Goal: Task Accomplishment & Management: Use online tool/utility

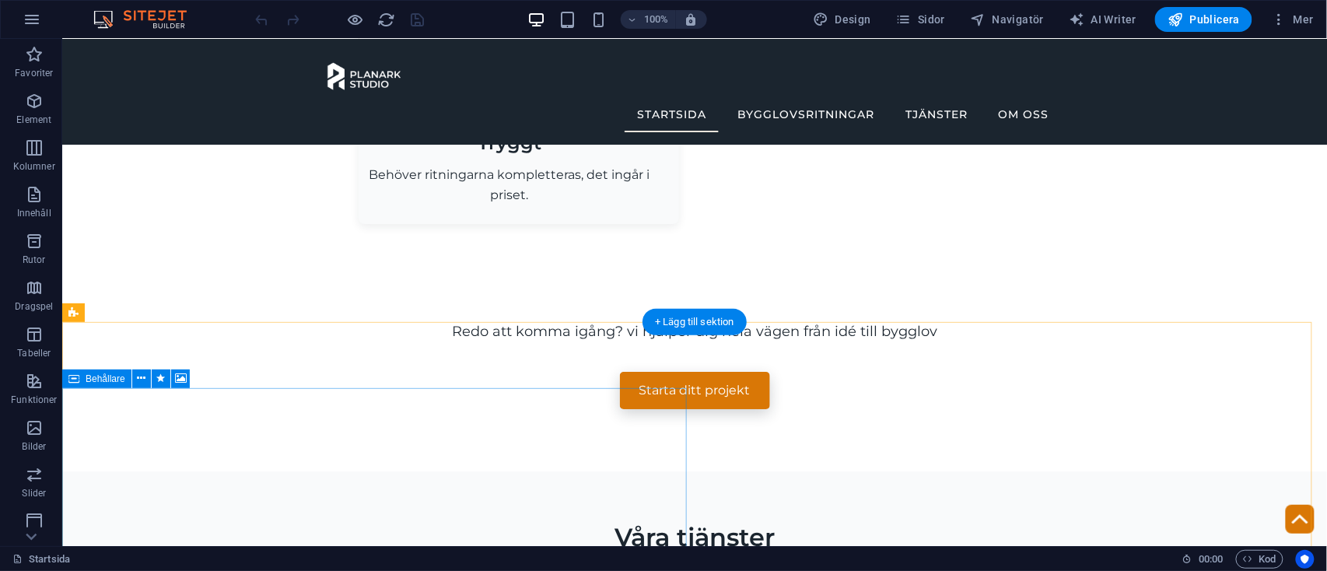
scroll to position [1558, 0]
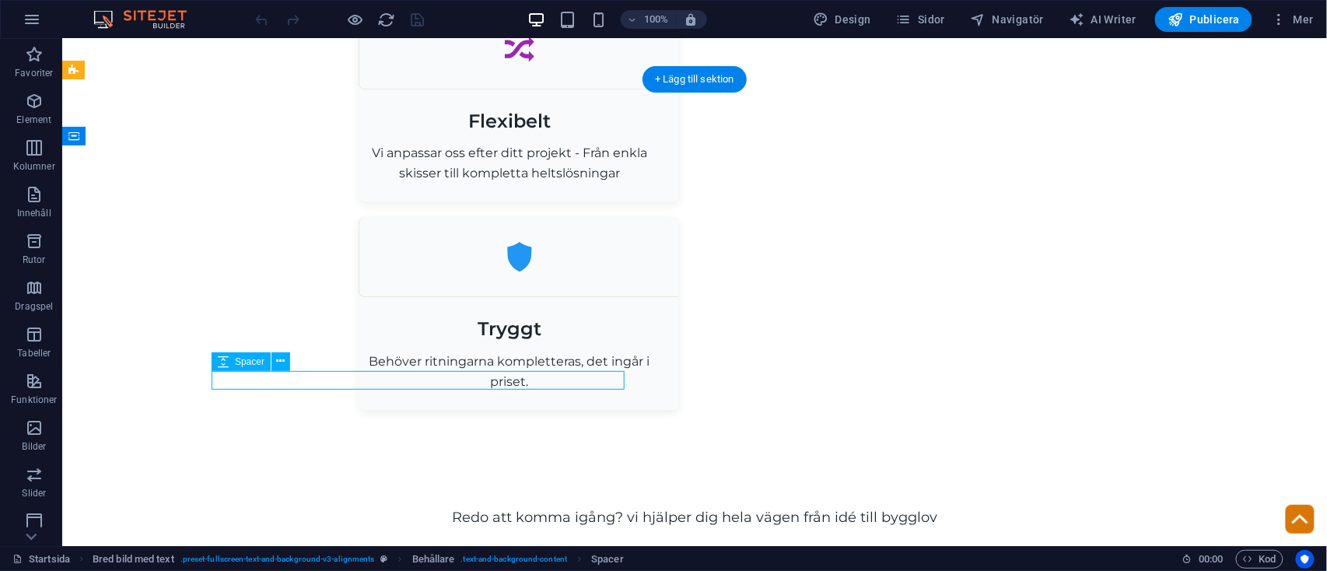
select select "px"
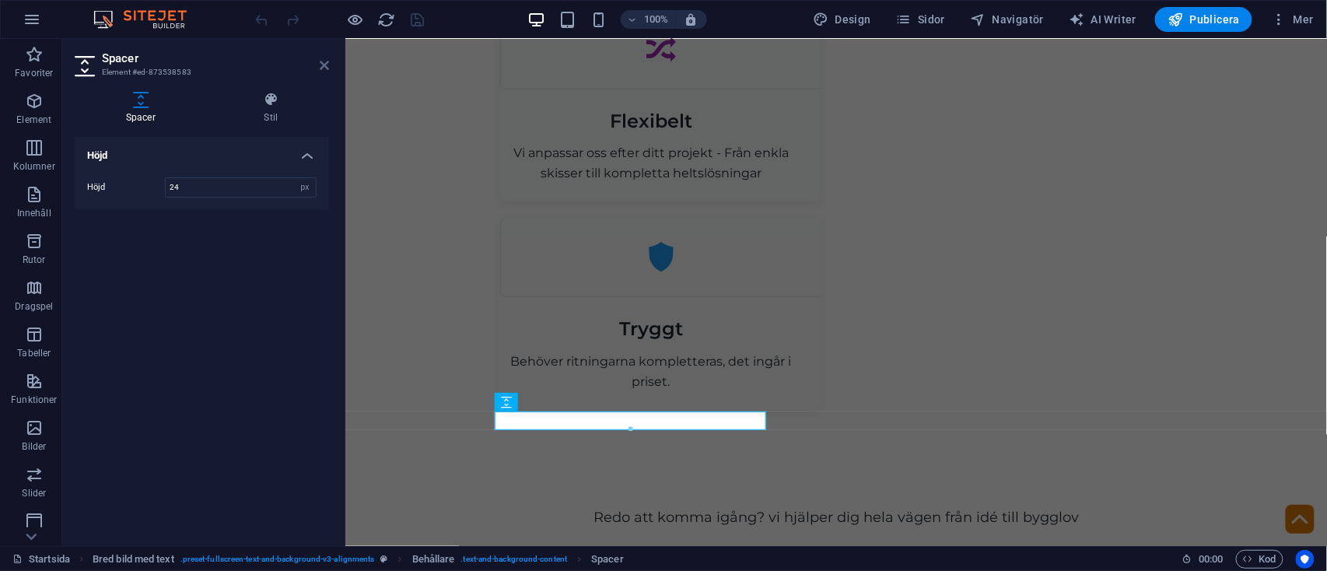
click at [322, 70] on icon at bounding box center [324, 65] width 9 height 12
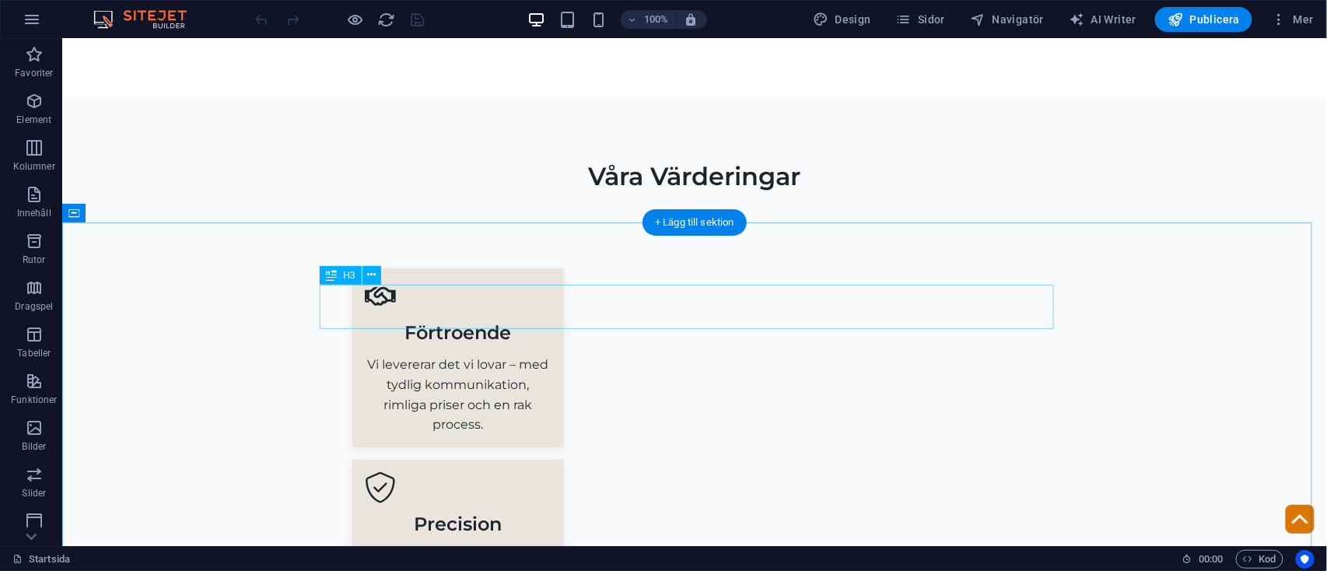
scroll to position [8208, 0]
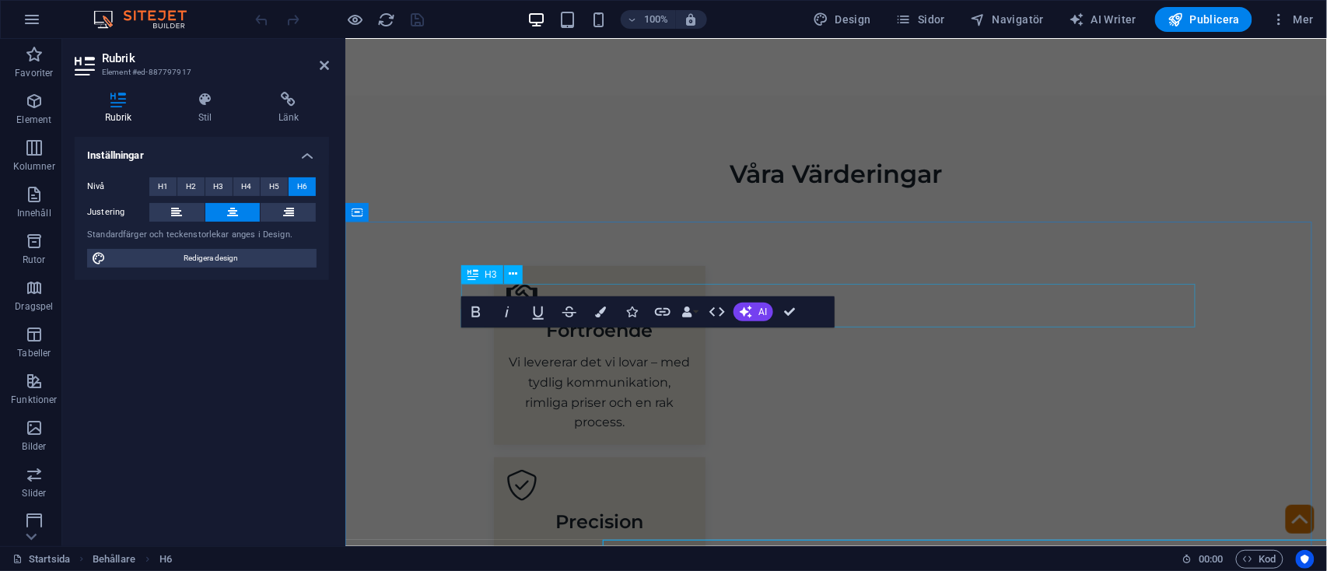
scroll to position [7996, 0]
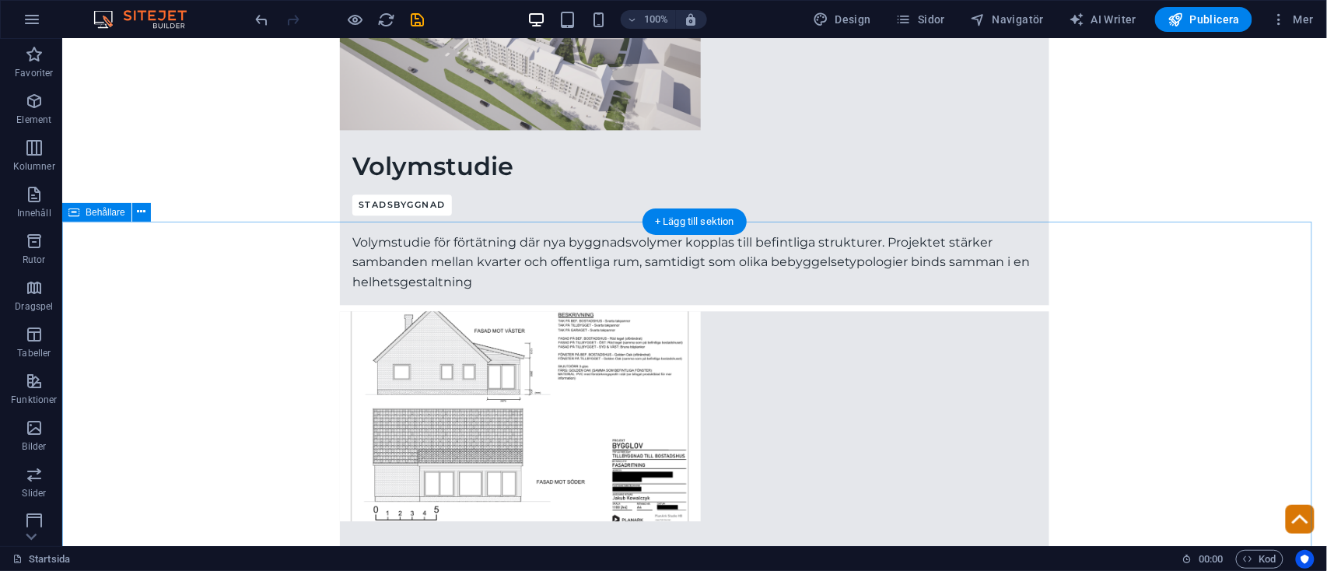
scroll to position [7101, 0]
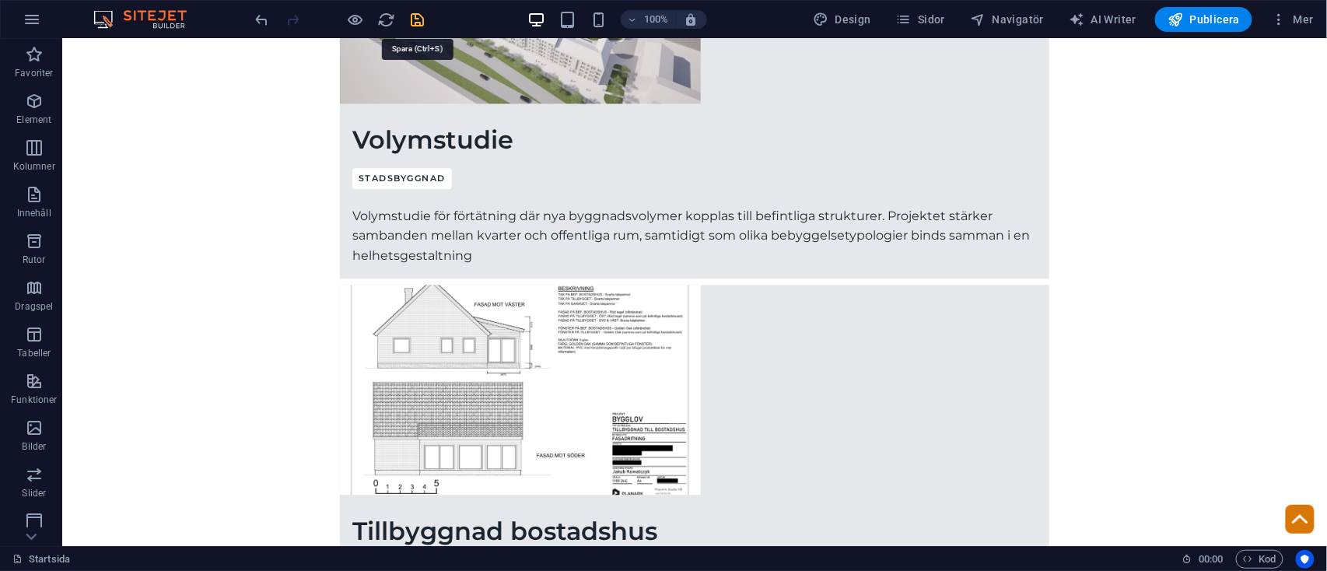
click at [420, 19] on icon "save" at bounding box center [418, 20] width 18 height 18
click at [364, 24] on div at bounding box center [340, 19] width 174 height 25
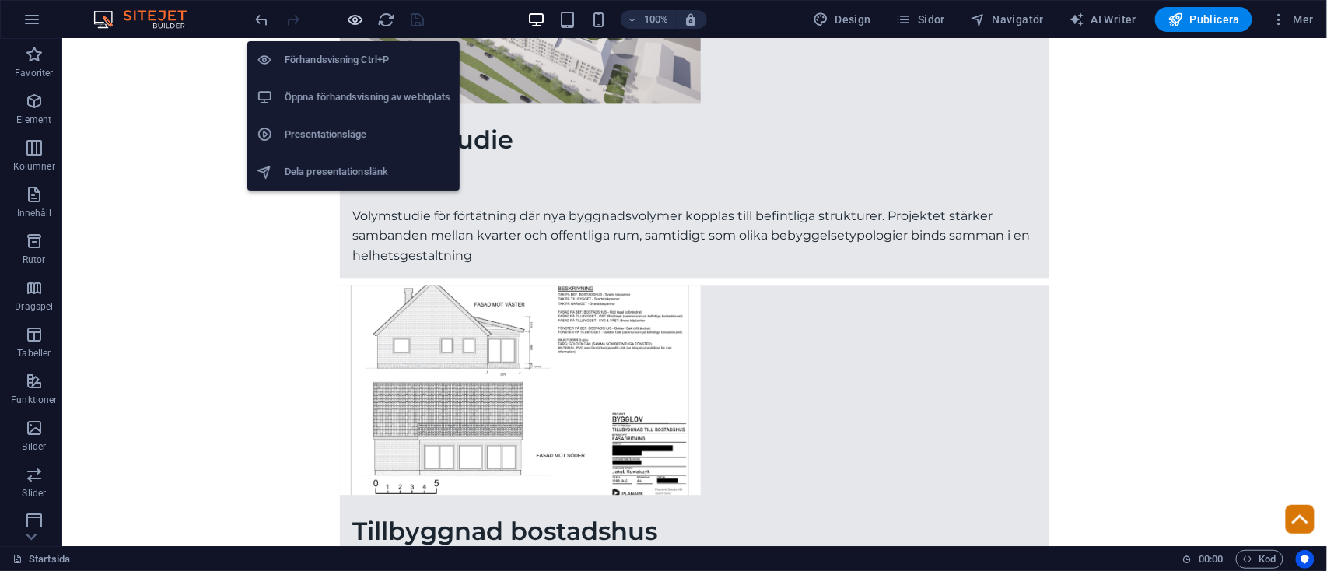
click at [356, 14] on icon "button" at bounding box center [356, 20] width 18 height 18
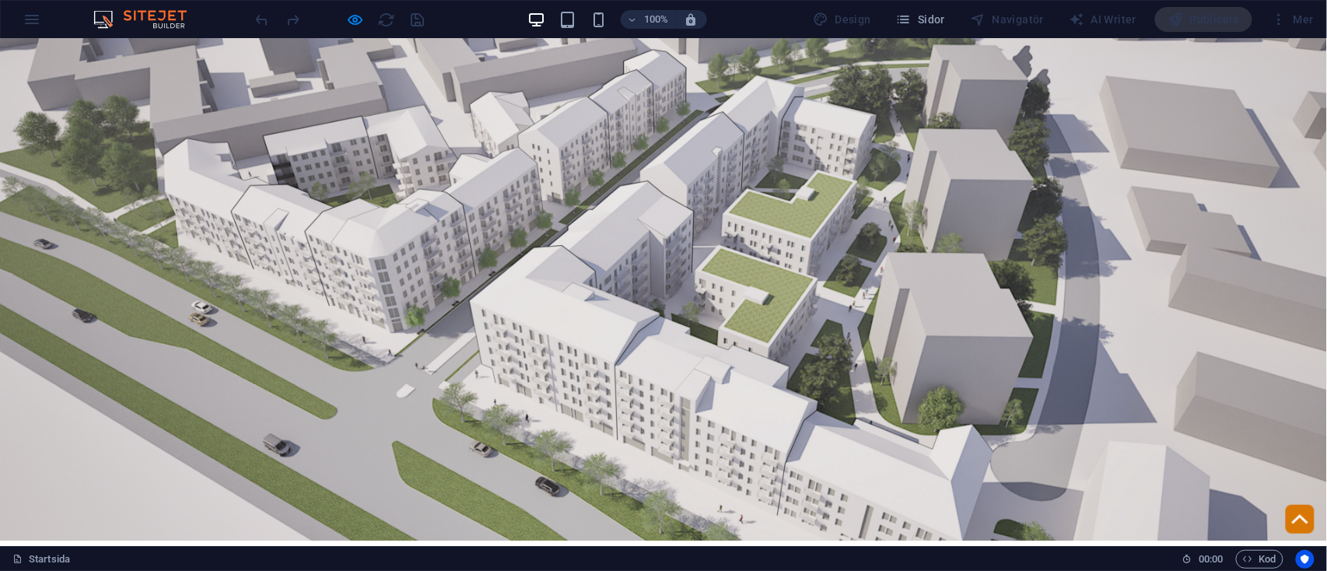
scroll to position [5386, 0]
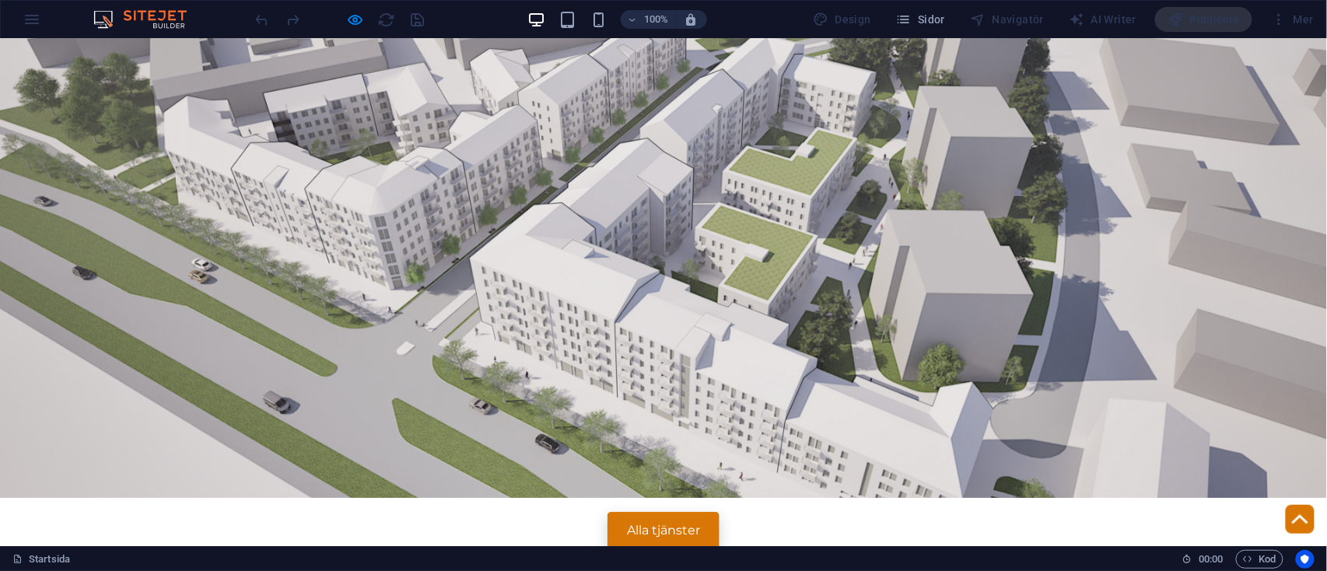
drag, startPoint x: 255, startPoint y: 144, endPoint x: 842, endPoint y: 489, distance: 681.1
copy div "Om oss PlanArk Studio bygger på ett gemensamt engagemang för design, arkitektur…"
